Goal: Information Seeking & Learning: Learn about a topic

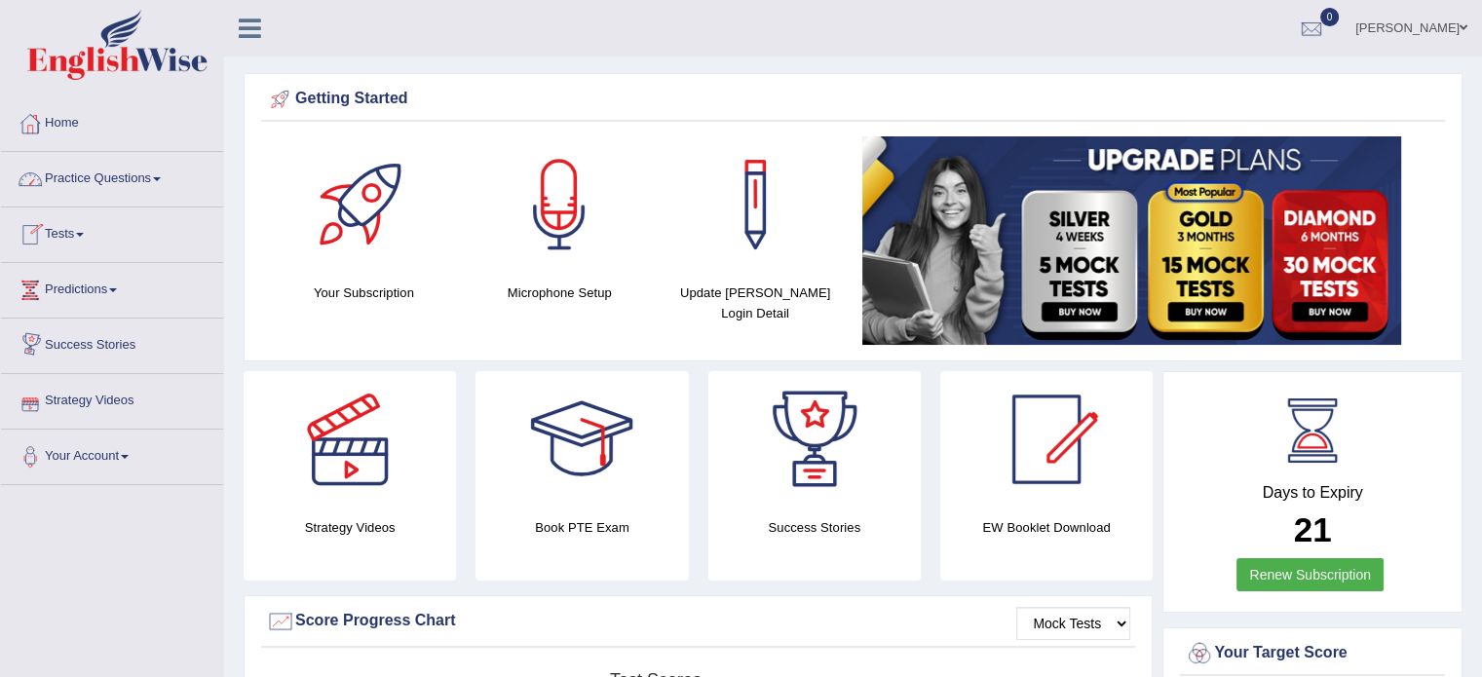
click at [117, 183] on link "Practice Questions" at bounding box center [112, 176] width 222 height 49
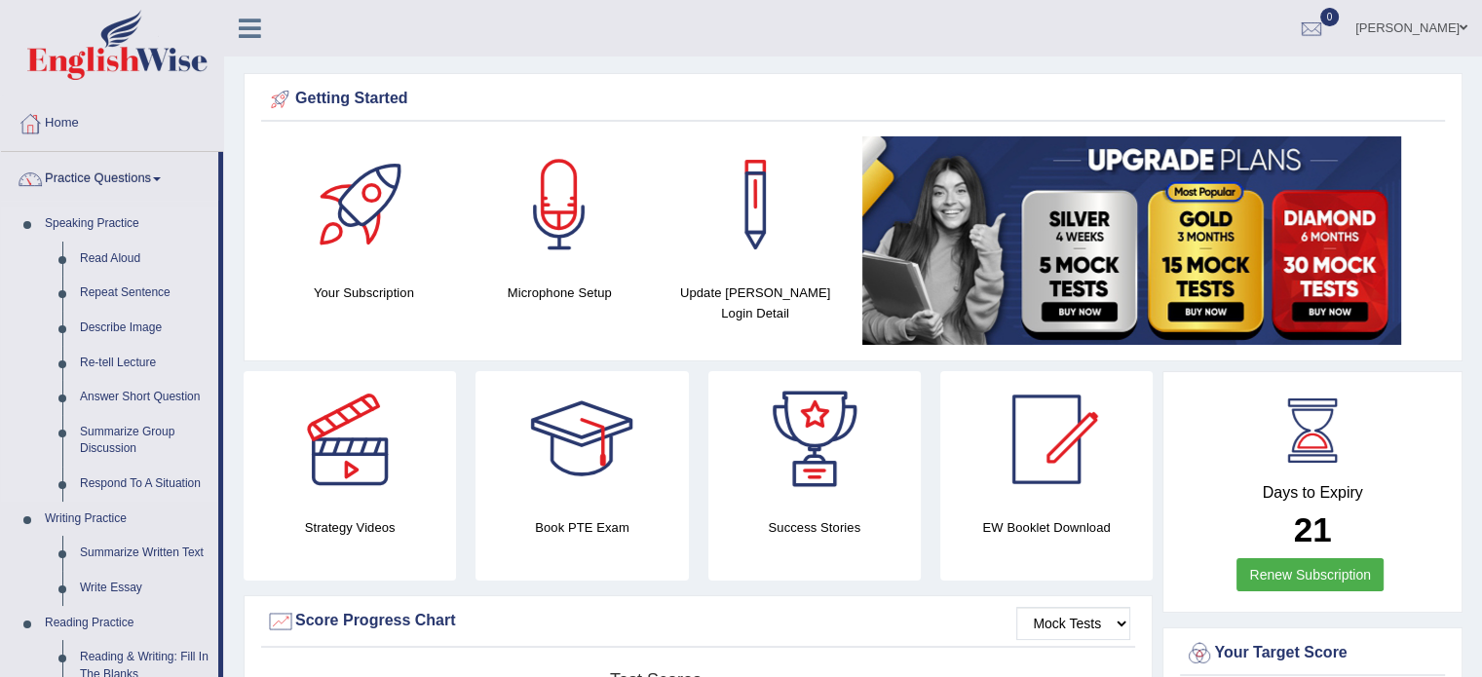
click at [95, 229] on link "Speaking Practice" at bounding box center [127, 224] width 182 height 35
click at [98, 255] on link "Read Aloud" at bounding box center [144, 259] width 147 height 35
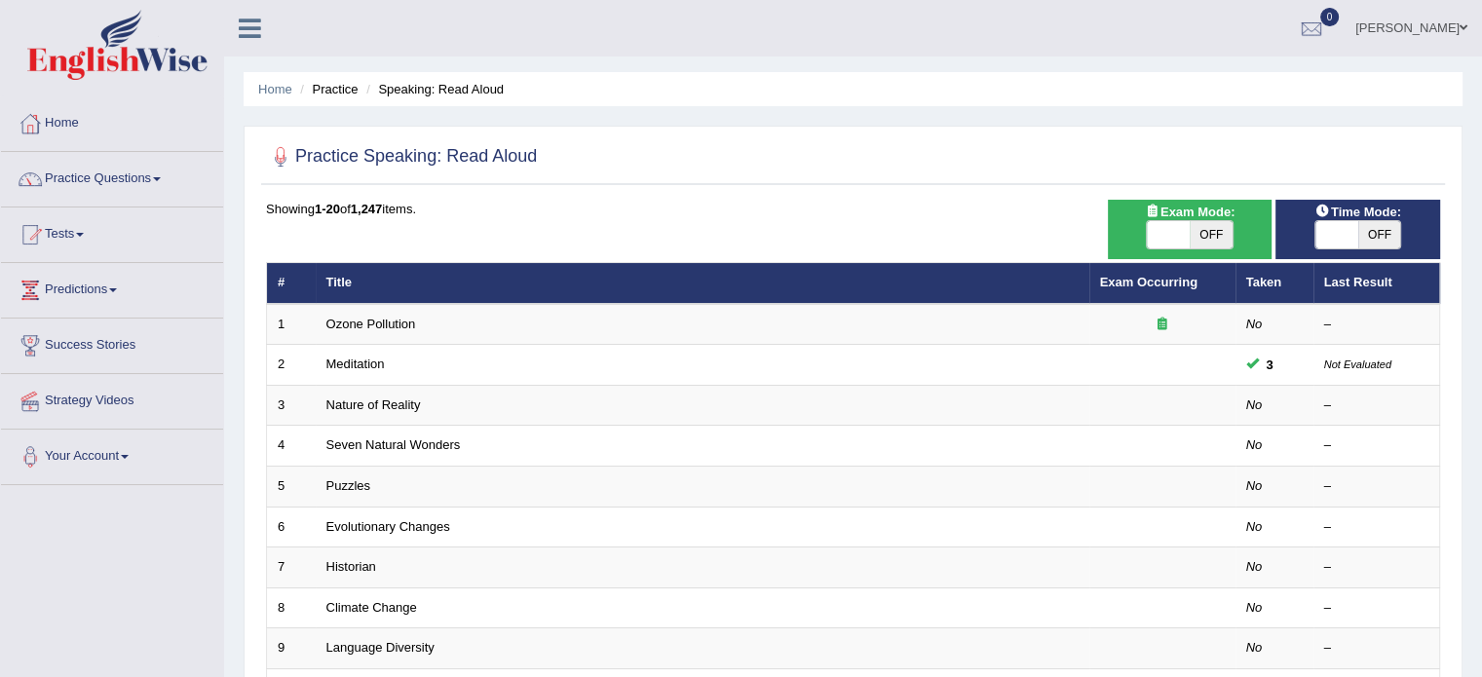
click at [60, 290] on link "Predictions" at bounding box center [112, 287] width 222 height 49
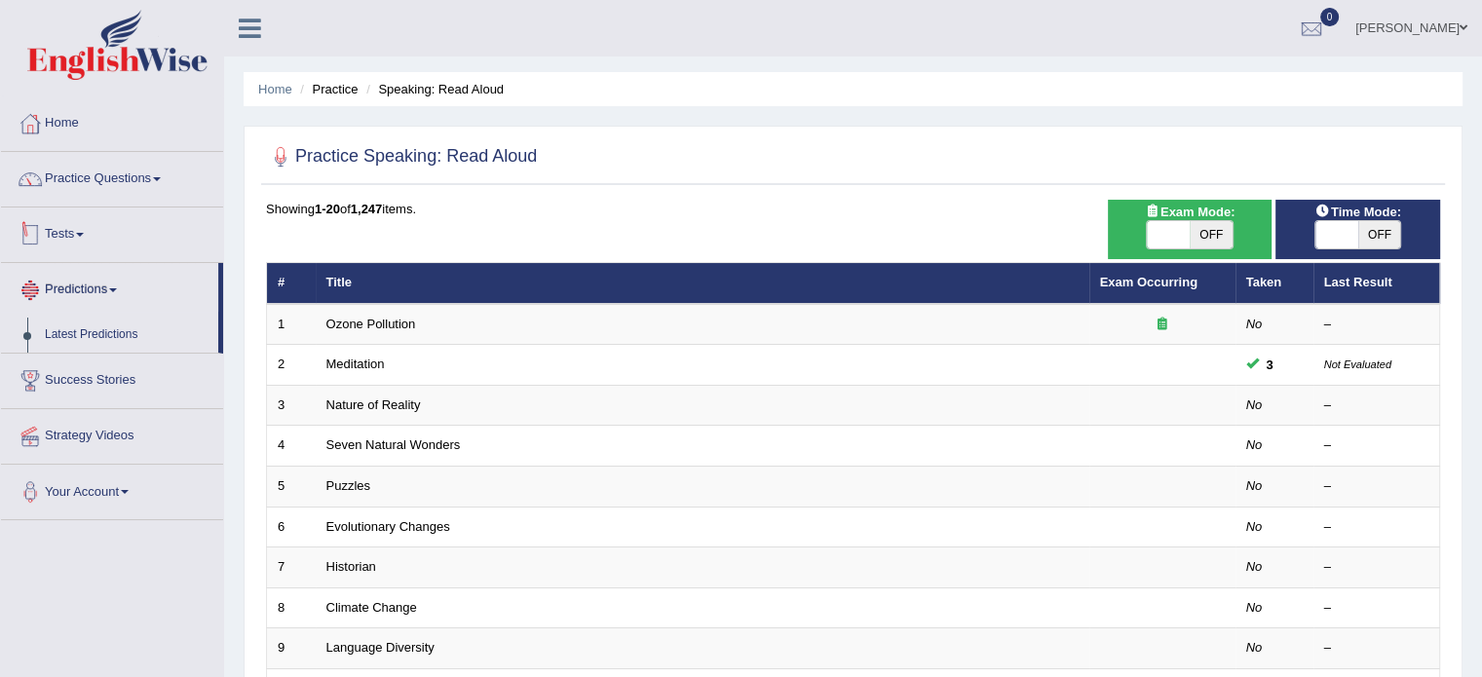
click at [72, 229] on link "Tests" at bounding box center [112, 232] width 222 height 49
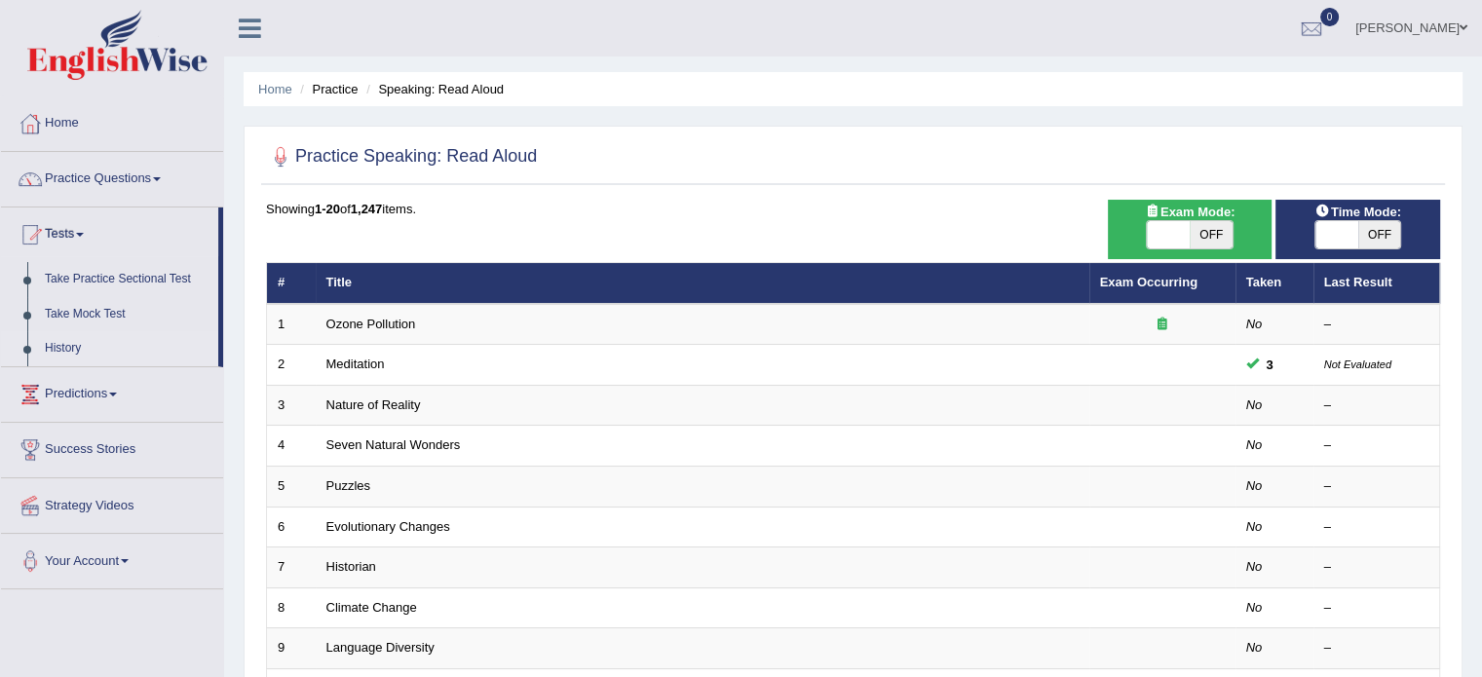
click at [64, 348] on link "History" at bounding box center [127, 348] width 182 height 35
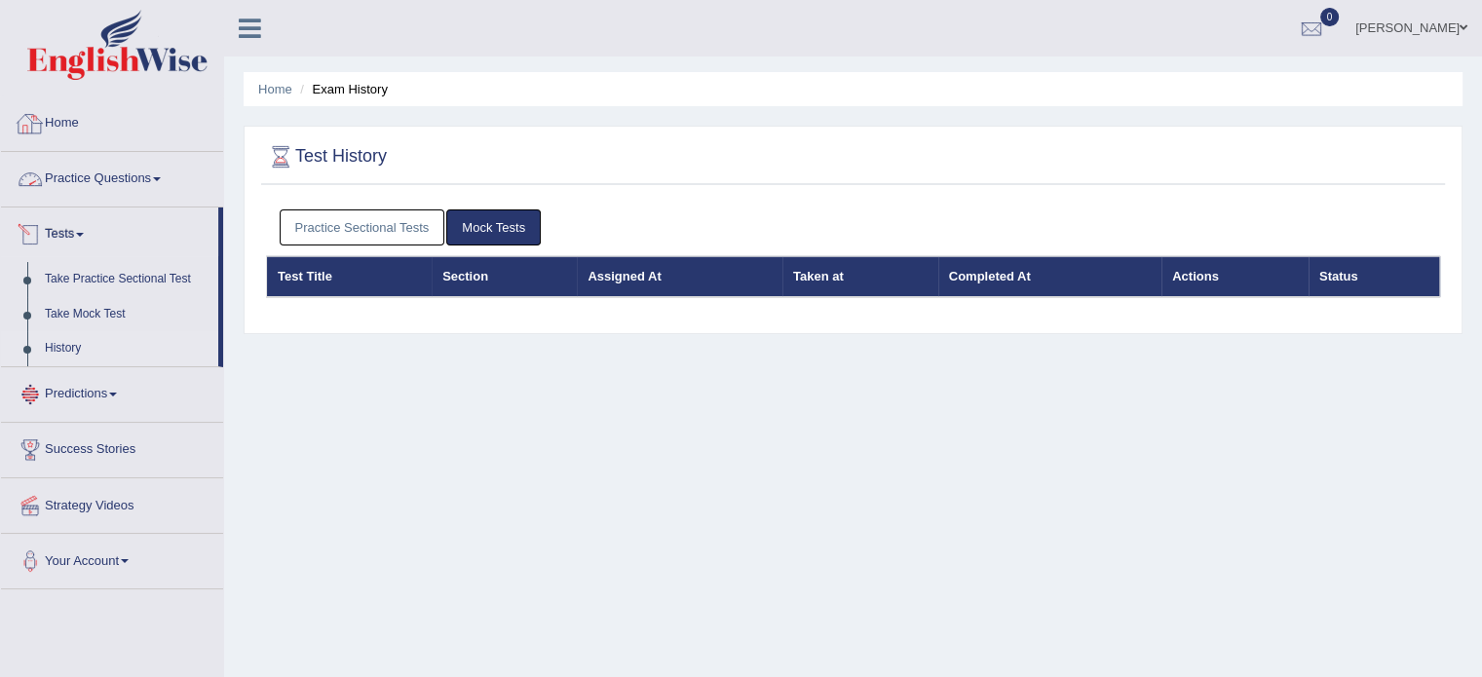
click at [70, 120] on link "Home" at bounding box center [112, 120] width 222 height 49
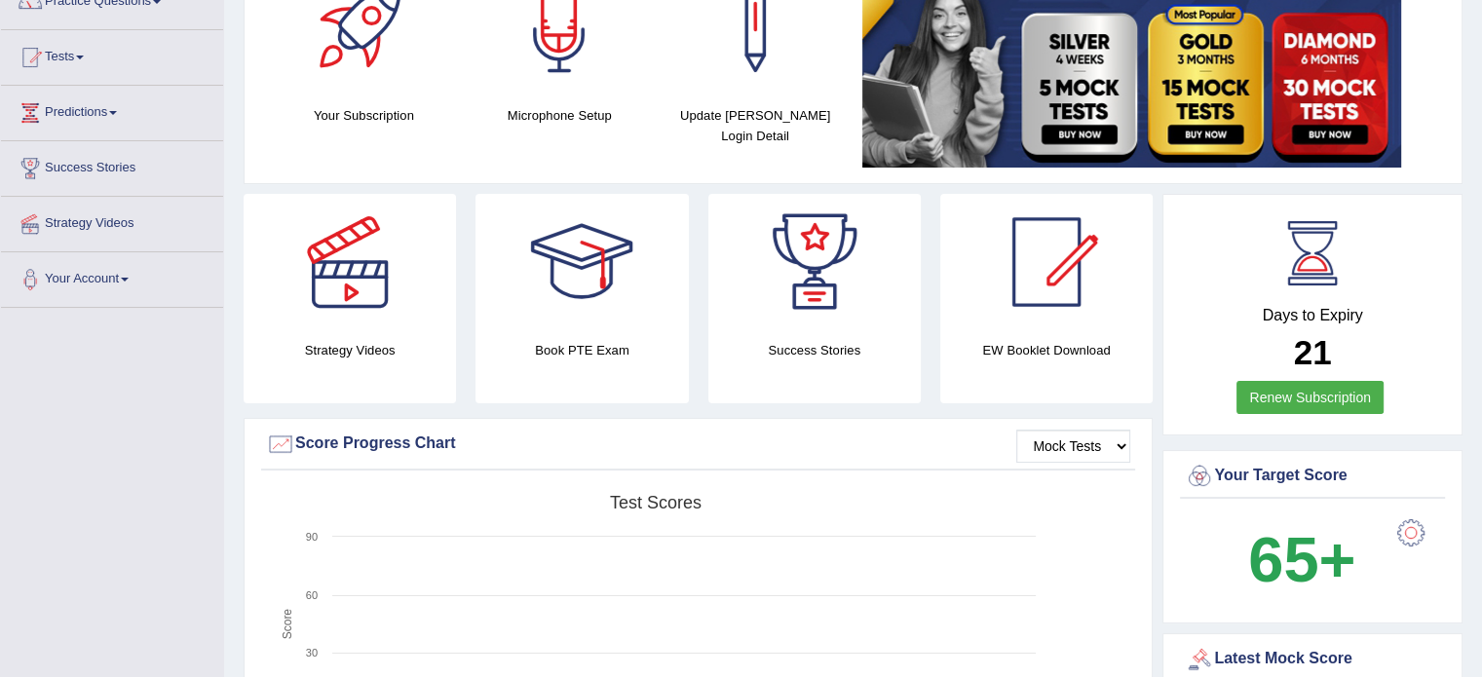
scroll to position [178, 0]
click at [1048, 266] on div at bounding box center [1046, 261] width 136 height 136
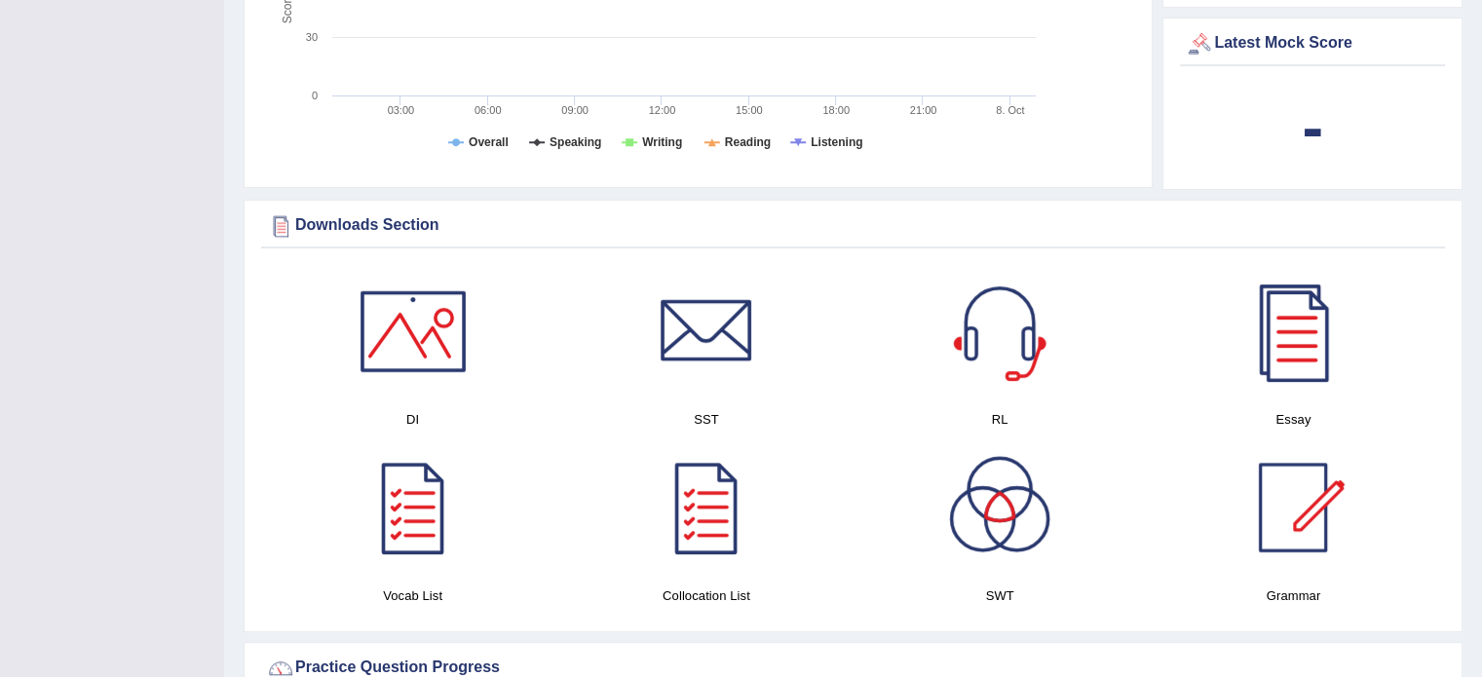
scroll to position [791, 0]
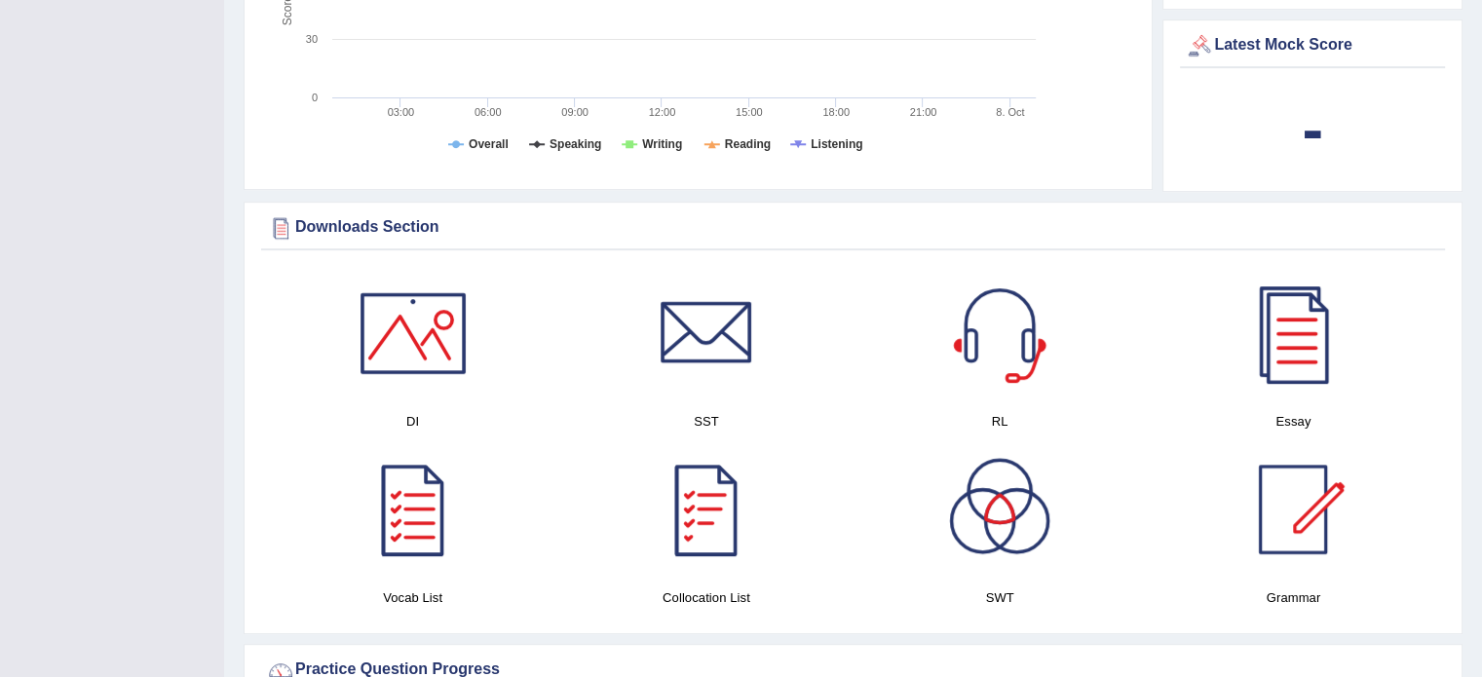
click at [682, 519] on div at bounding box center [706, 509] width 136 height 136
